Goal: Check status: Check status

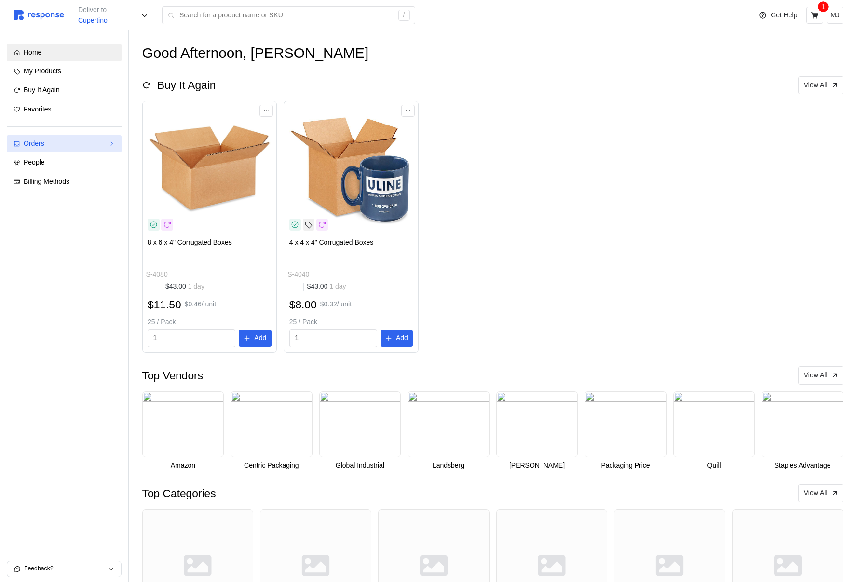
click at [60, 149] on div "Orders" at bounding box center [64, 143] width 81 height 11
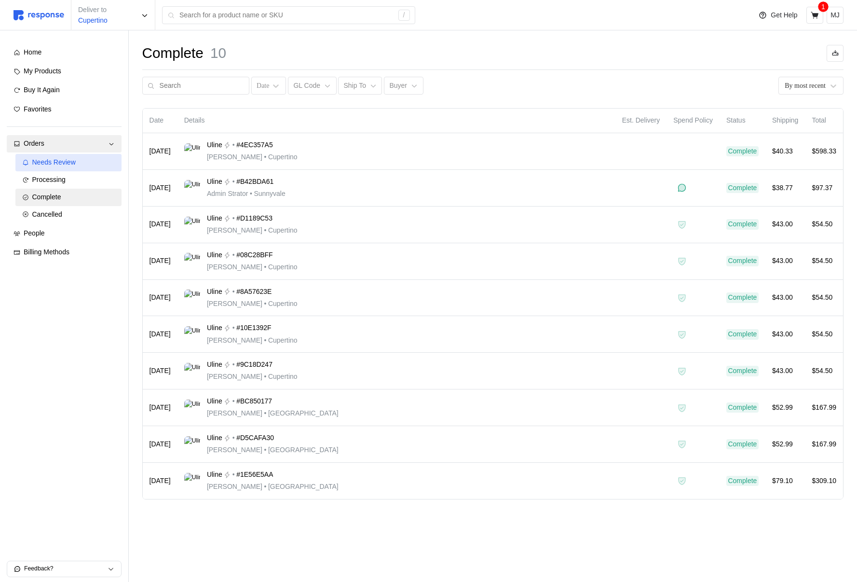
click at [57, 165] on span "Needs Review" at bounding box center [53, 162] width 43 height 8
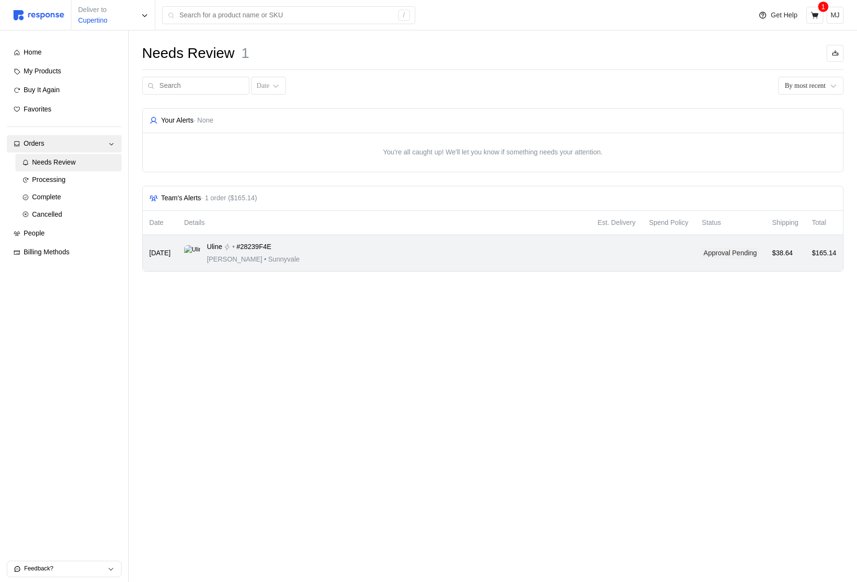
click at [374, 259] on div "Uline • #28239F4E [PERSON_NAME] • [GEOGRAPHIC_DATA]" at bounding box center [384, 253] width 400 height 23
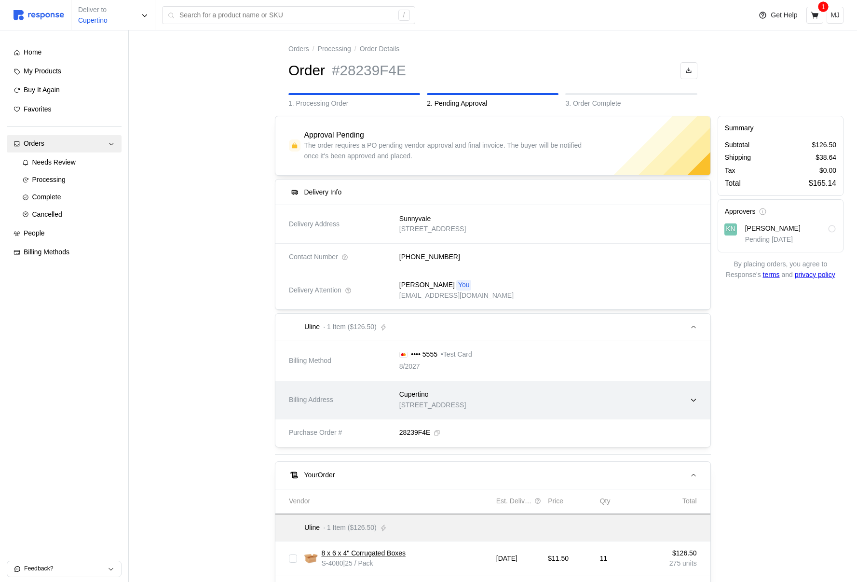
click at [454, 391] on div "Cupertino" at bounding box center [432, 394] width 67 height 11
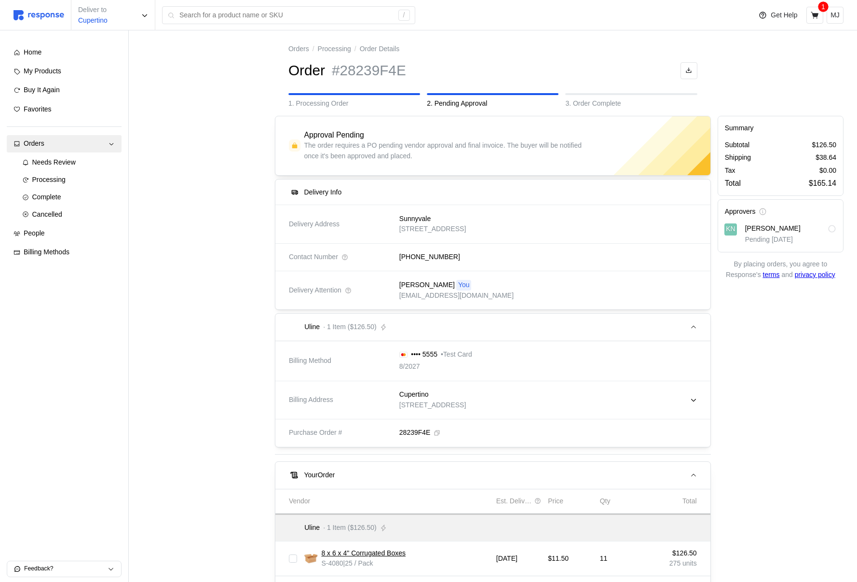
click at [835, 271] on link "privacy policy" at bounding box center [815, 275] width 41 height 8
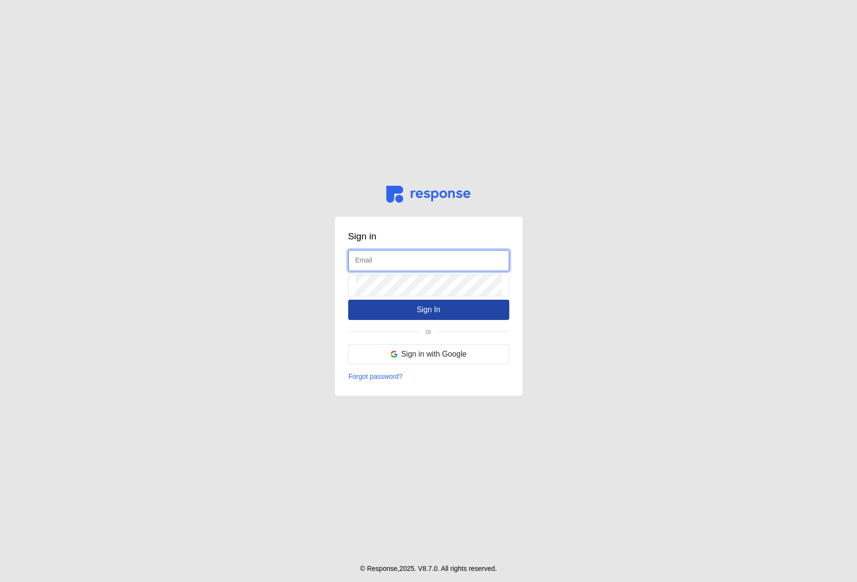
type input "[EMAIL_ADDRESS][DOMAIN_NAME]"
click at [381, 318] on button "Sign In" at bounding box center [428, 309] width 161 height 20
